Goal: Task Accomplishment & Management: Manage account settings

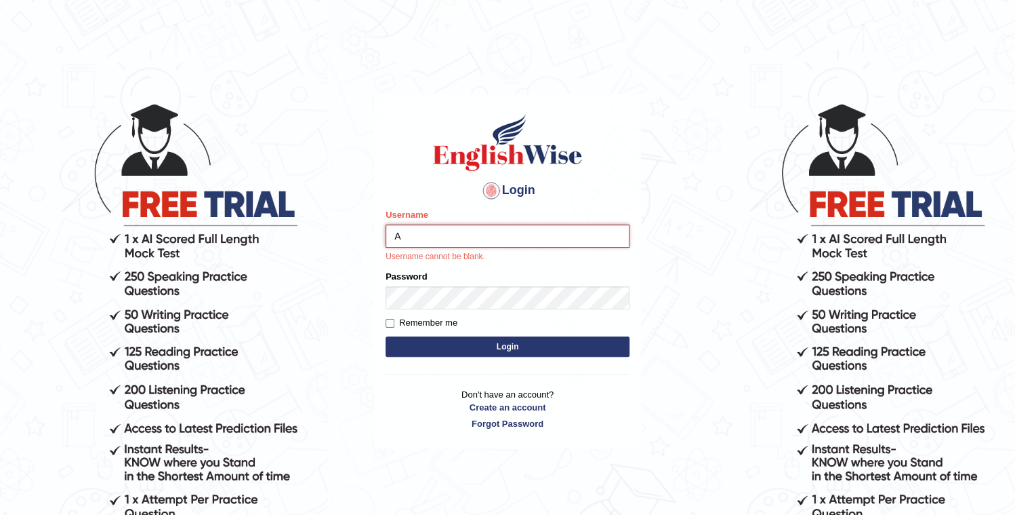
type input "A"
